Goal: Task Accomplishment & Management: Manage account settings

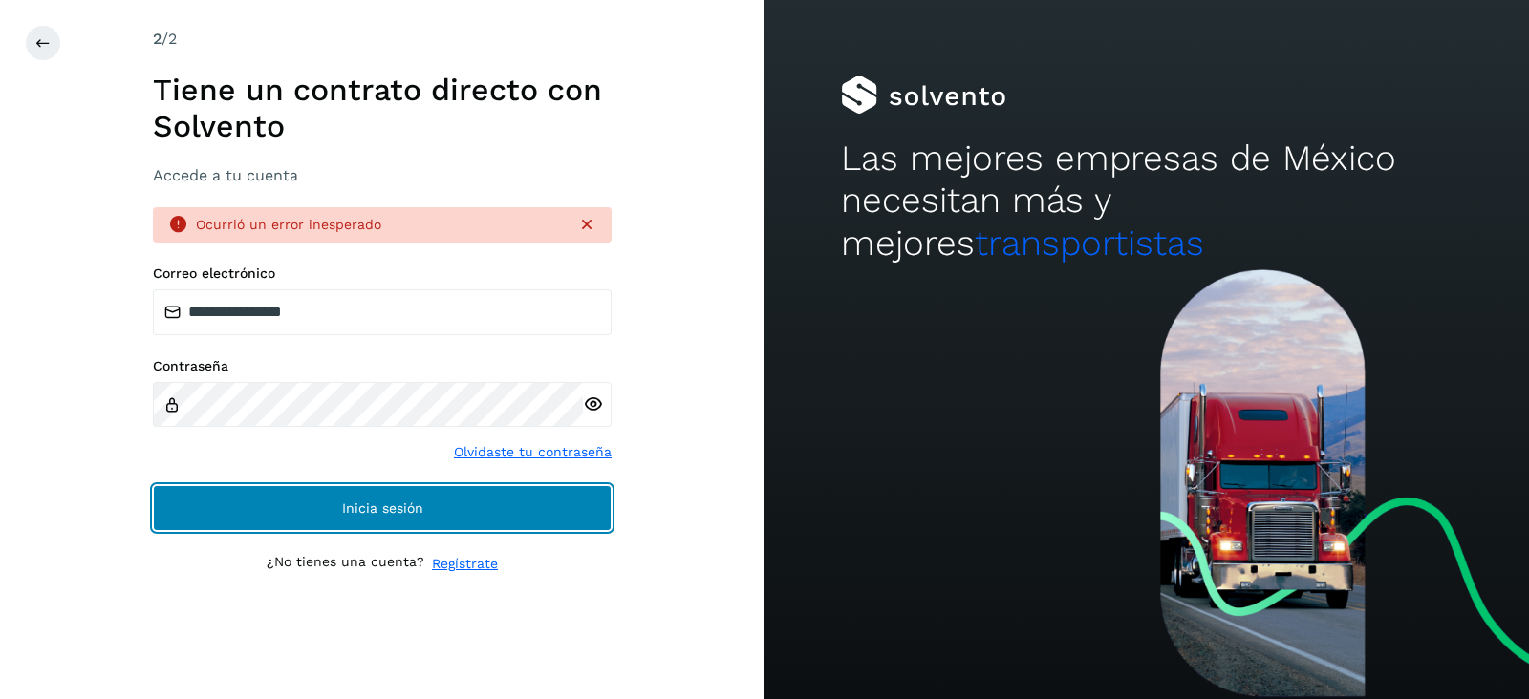
click at [278, 524] on button "Inicia sesión" at bounding box center [382, 508] width 459 height 46
